Goal: Navigation & Orientation: Find specific page/section

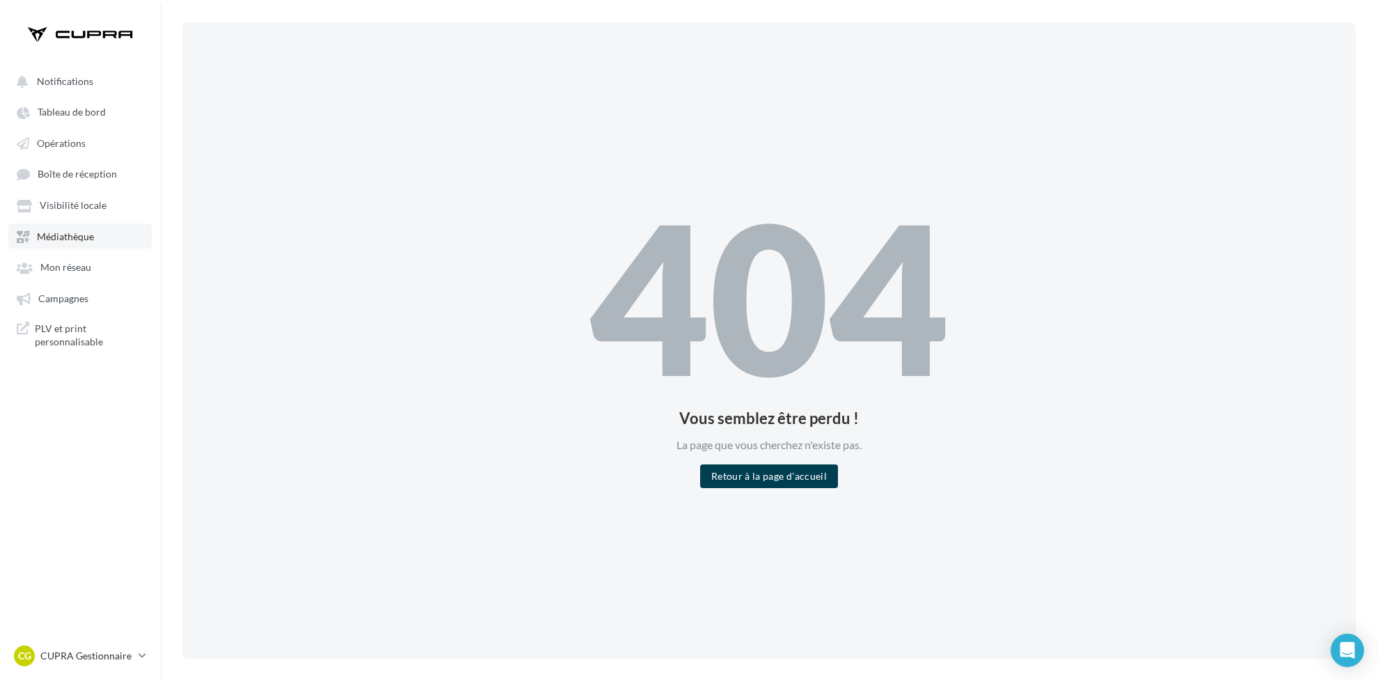
click at [79, 230] on link "Médiathèque" at bounding box center [79, 235] width 143 height 25
click at [62, 234] on span "Médiathèque" at bounding box center [65, 236] width 57 height 12
click at [76, 146] on span "Opérations" at bounding box center [61, 143] width 49 height 12
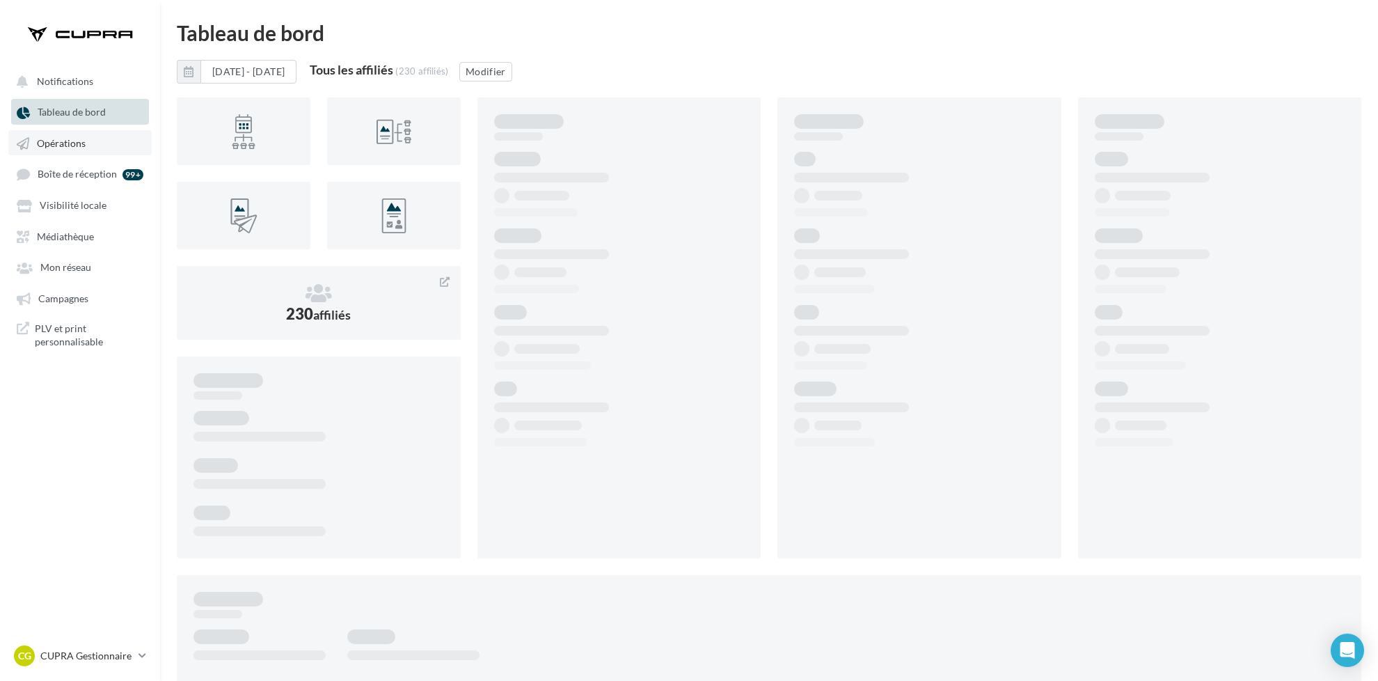
click at [90, 139] on link "Opérations" at bounding box center [79, 142] width 143 height 25
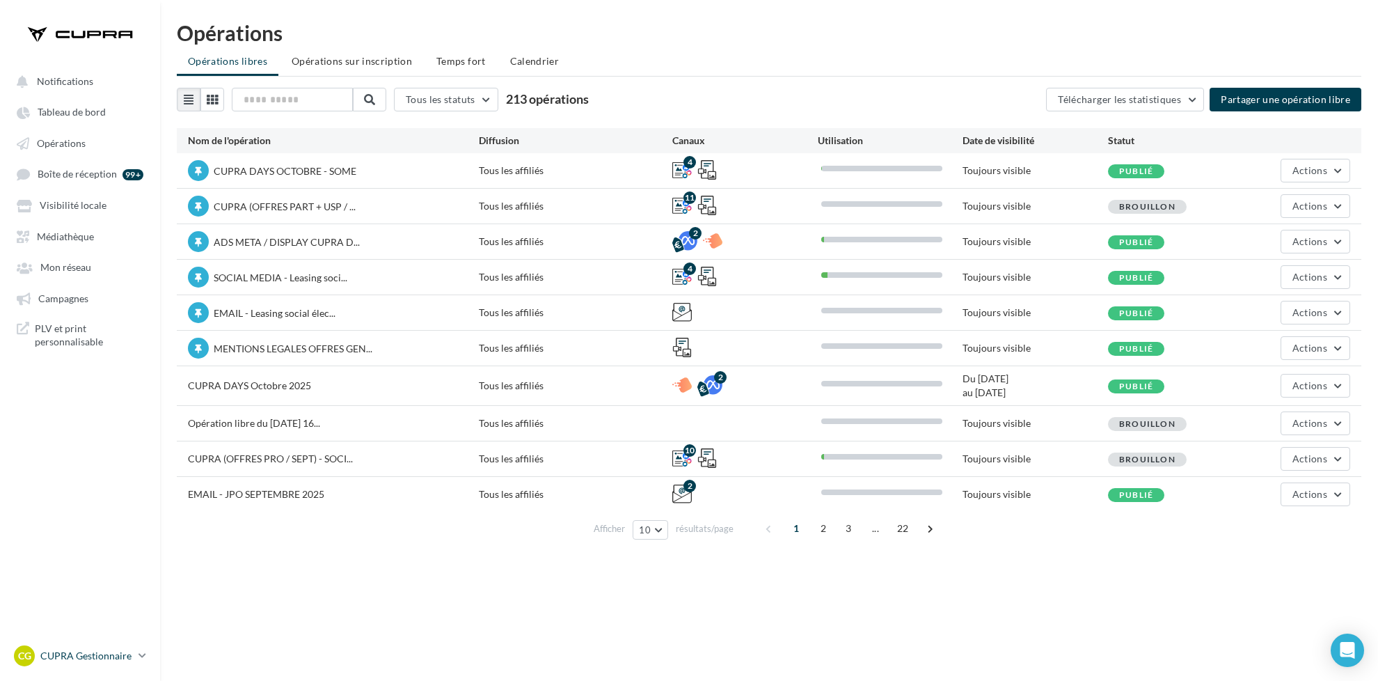
click at [102, 648] on div "CG CUPRA Gestionnaire [PERSON_NAME][EMAIL_ADDRESS][PERSON_NAME][DOMAIN_NAME]" at bounding box center [73, 655] width 119 height 21
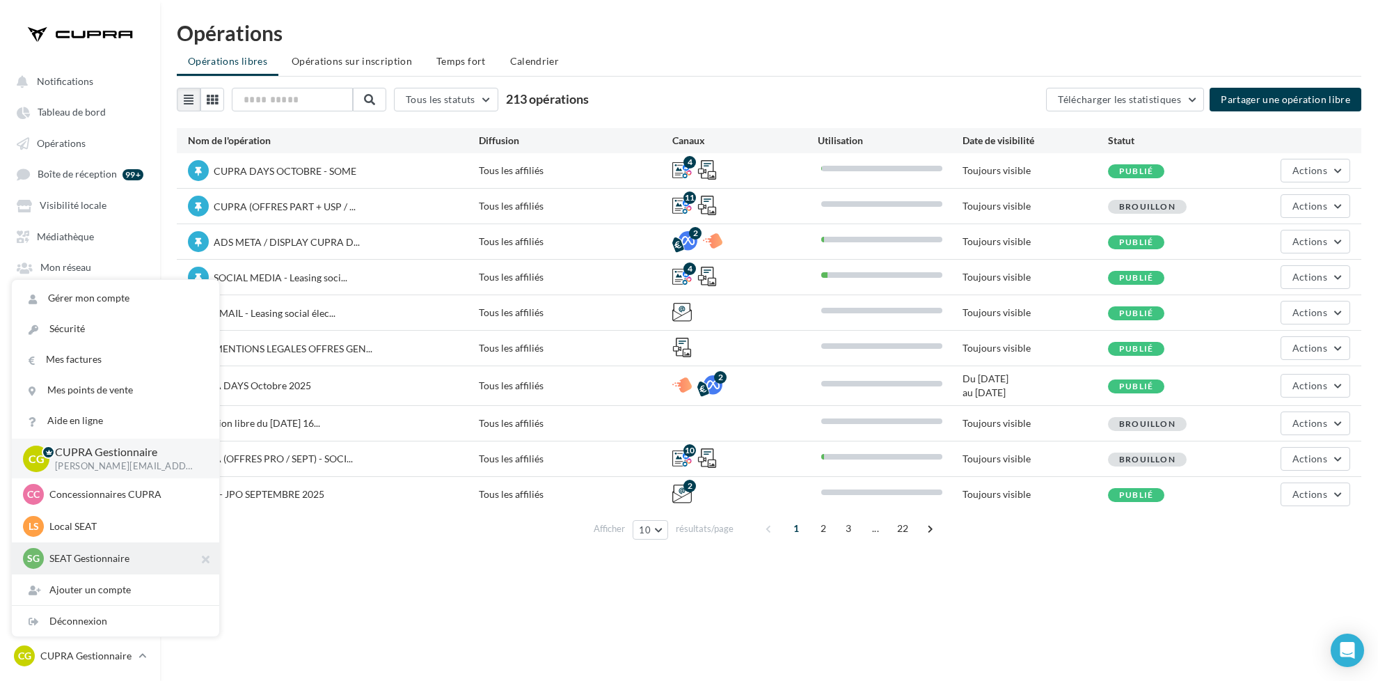
click at [113, 555] on p "SEAT Gestionnaire" at bounding box center [125, 558] width 153 height 14
